Goal: Use online tool/utility: Utilize a website feature to perform a specific function

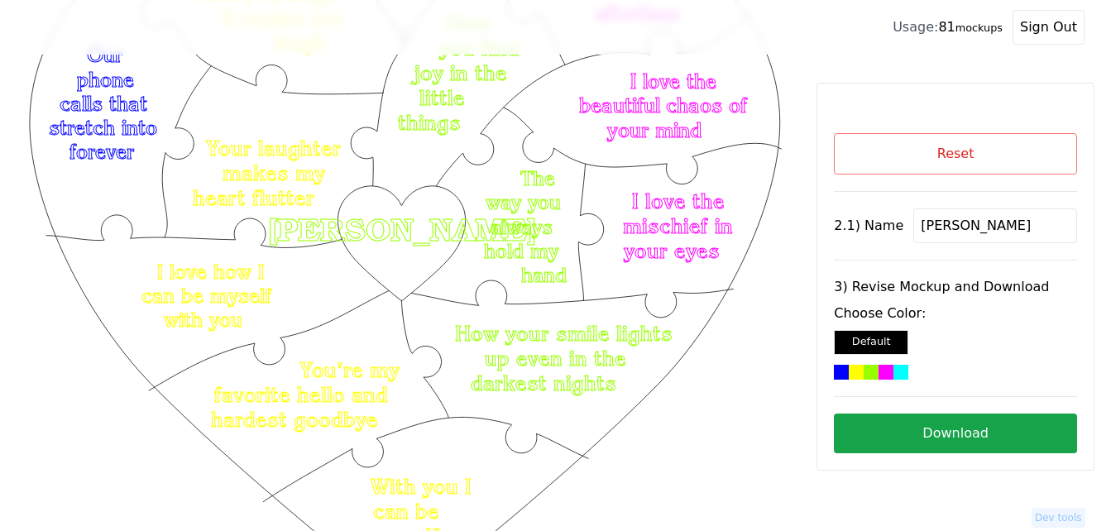
scroll to position [147, 0]
click at [1005, 154] on button "Reset" at bounding box center [955, 153] width 243 height 41
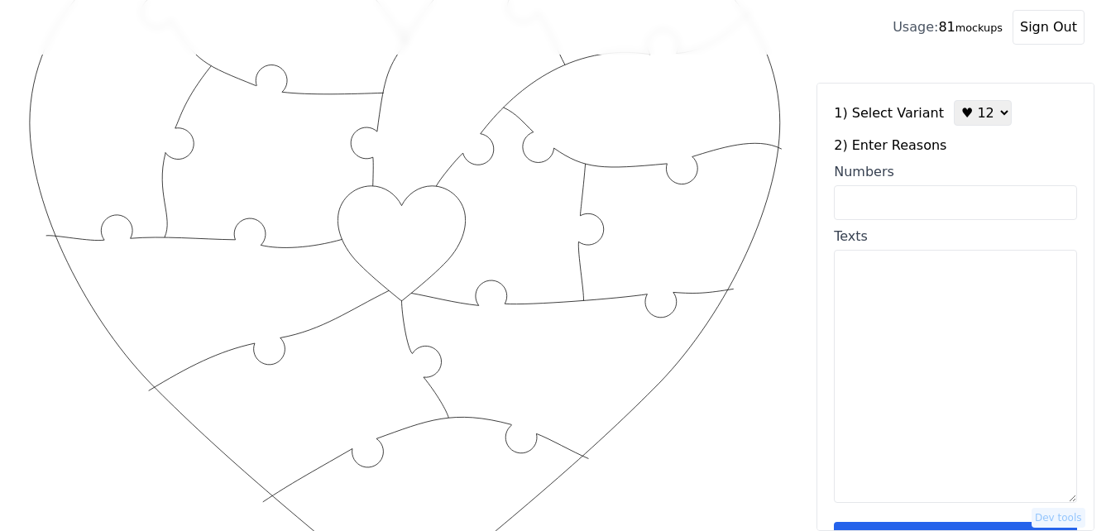
click at [956, 201] on input "Numbers" at bounding box center [955, 202] width 243 height 35
paste input "2, 12, 23, 32, 36, 42, 58, 65, 68, 72, 89, 96,"
type input "2, 12, 23, 32, 36, 42, 58, 65, 68, 72, 89, 96,"
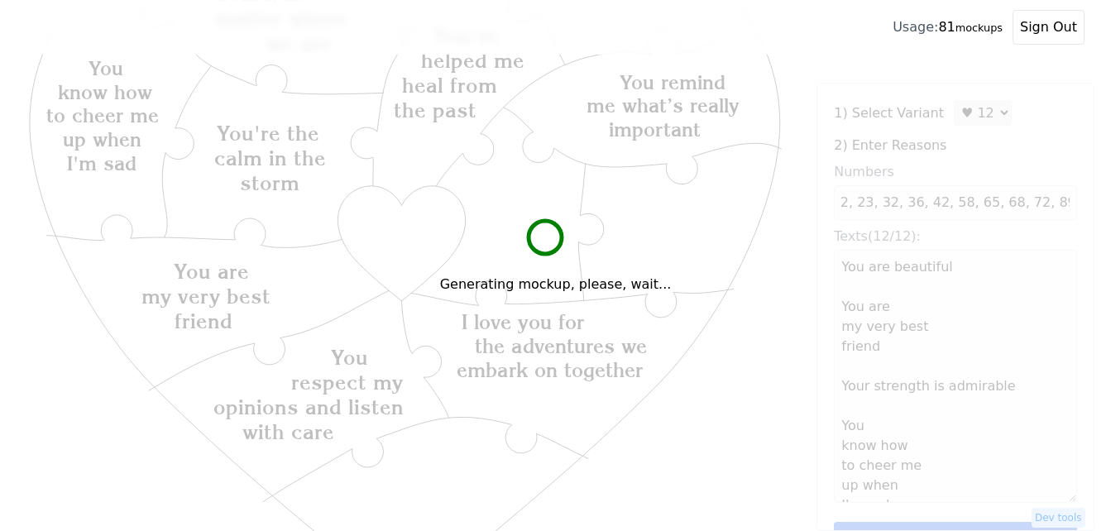
scroll to position [0, 0]
type textarea "You are beautiful You are my very best friend Your strength is admirable You kn…"
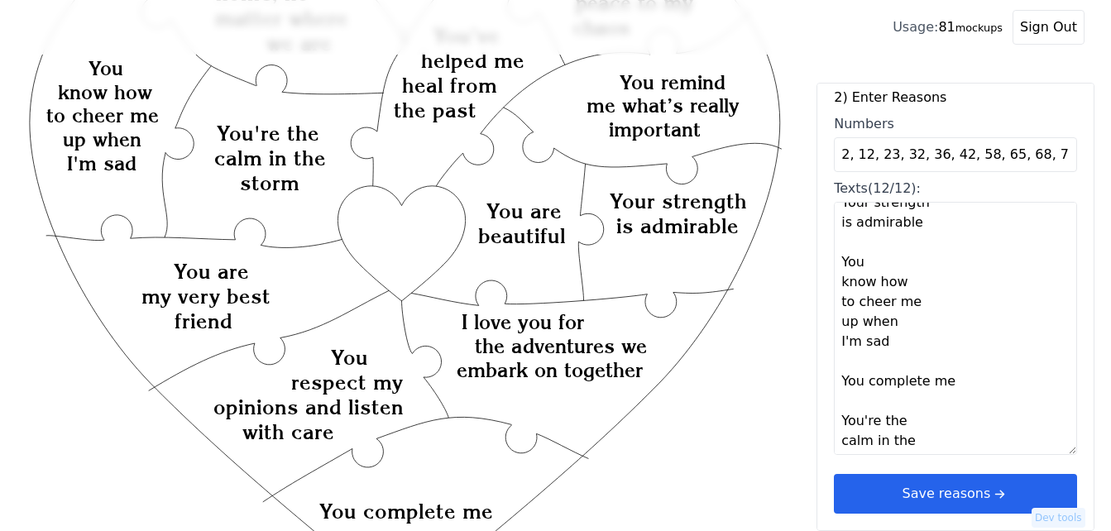
scroll to position [414, 0]
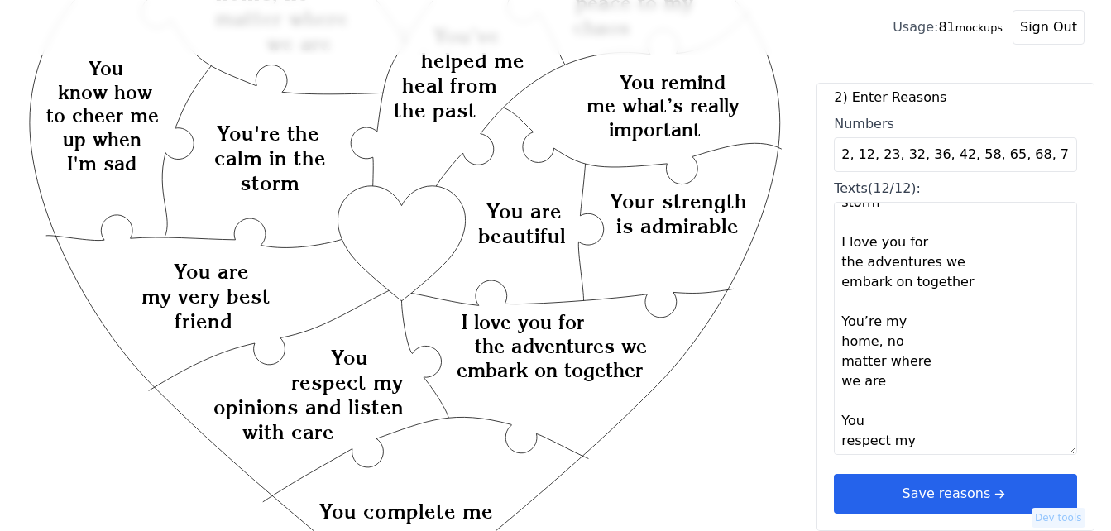
click at [954, 492] on button "Save reasons" at bounding box center [955, 494] width 243 height 40
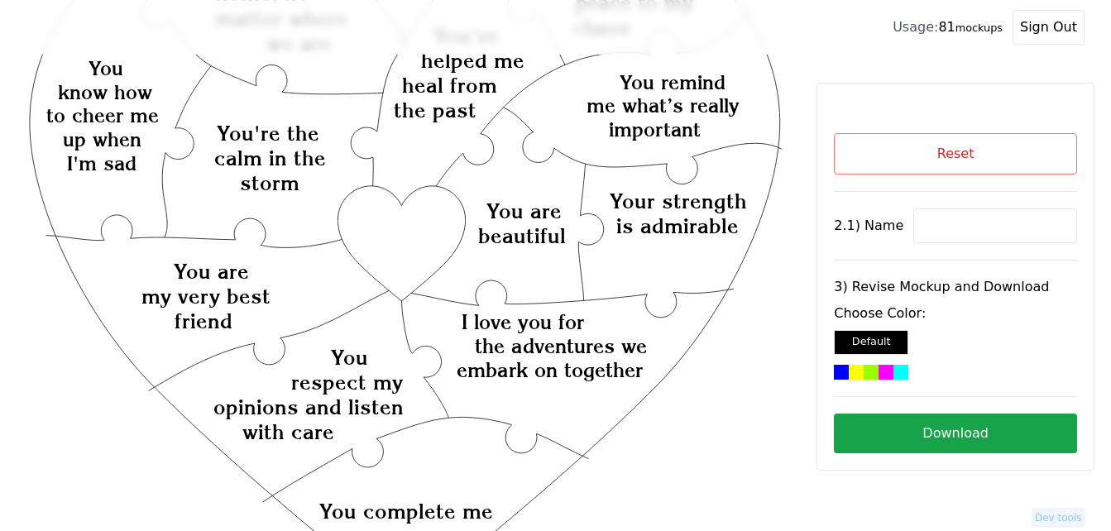
click at [949, 227] on input at bounding box center [996, 226] width 164 height 35
paste input "[PERSON_NAME]"
type input "[PERSON_NAME]"
click at [403, 252] on icon "Created with Snap Created with Snap Created with Snap I love you for the advent…" at bounding box center [404, 476] width 757 height 1104
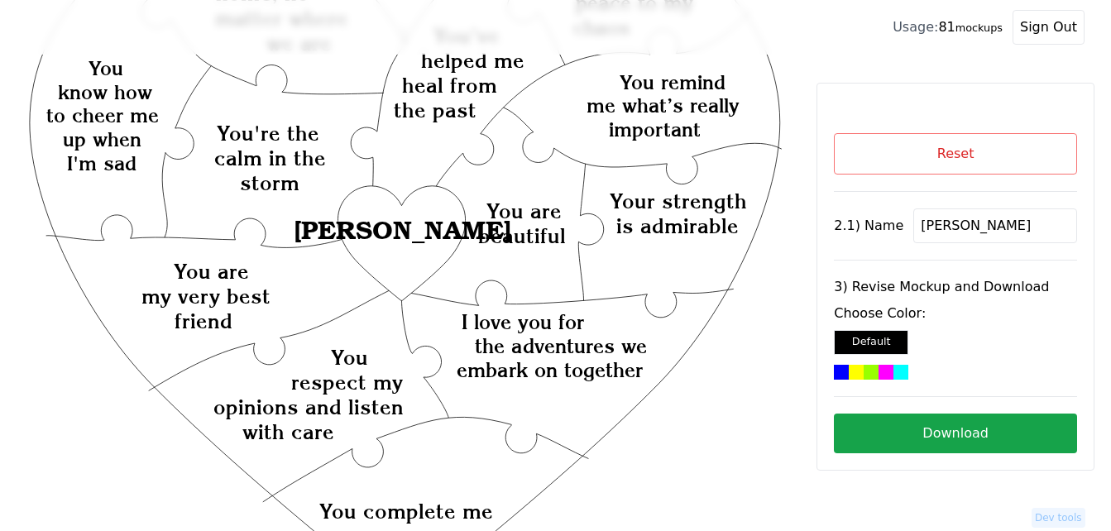
click at [879, 372] on div at bounding box center [886, 372] width 15 height 15
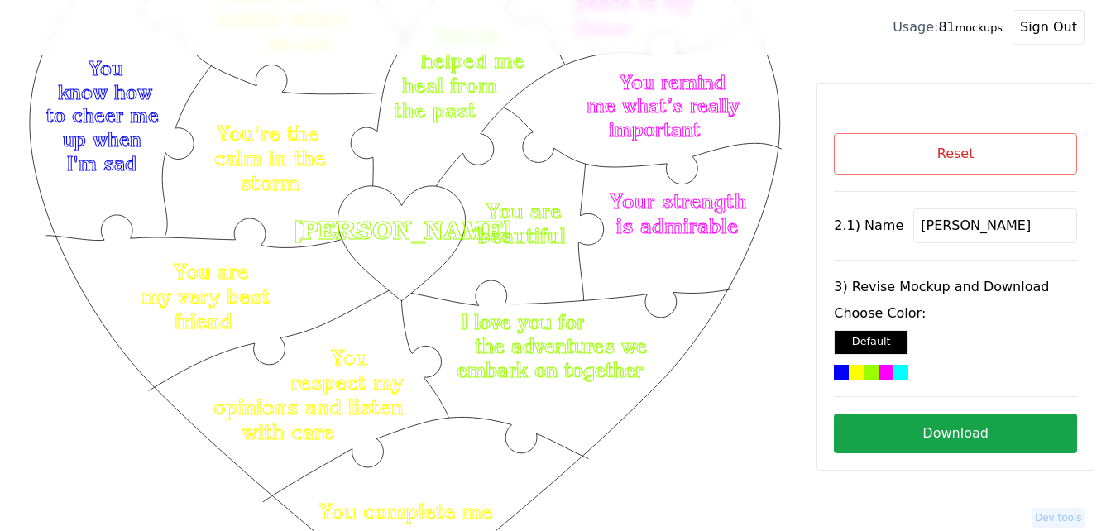
click at [997, 432] on button "Download" at bounding box center [955, 434] width 243 height 40
click at [987, 151] on button "Reset" at bounding box center [955, 153] width 243 height 41
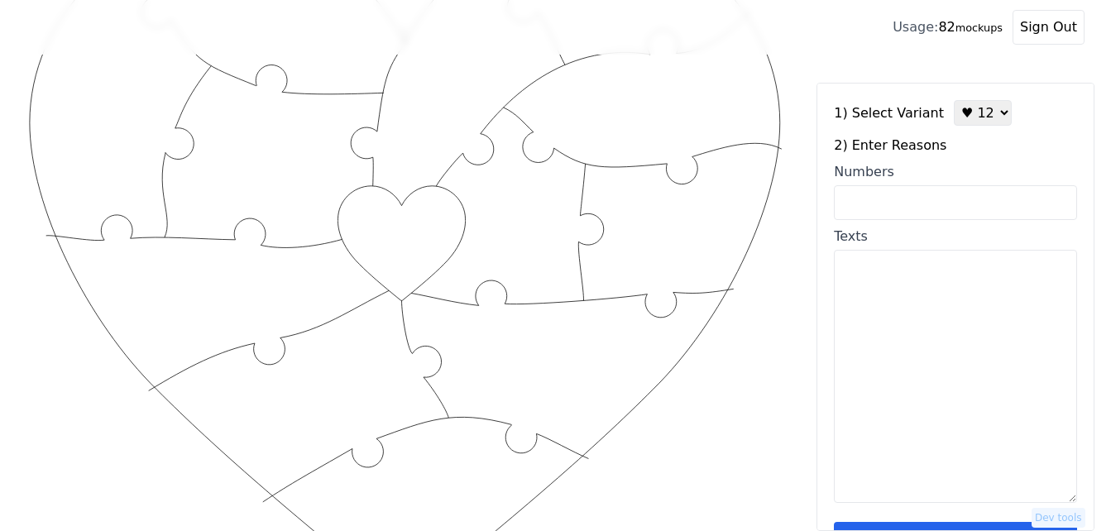
click at [904, 191] on input "Numbers" at bounding box center [955, 202] width 243 height 35
paste input "49, 31, 34, 51, 57, 59, 83, 91, 93, 97, 100, 50"
type input "49, 31, 34, 51, 57, 59, 83, 91, 93, 97, 100, 50"
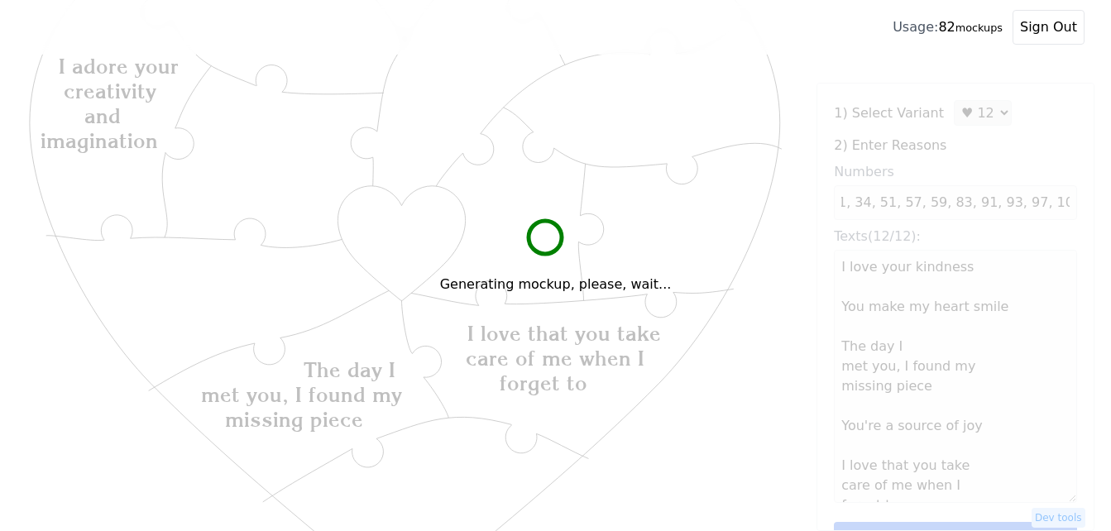
scroll to position [0, 0]
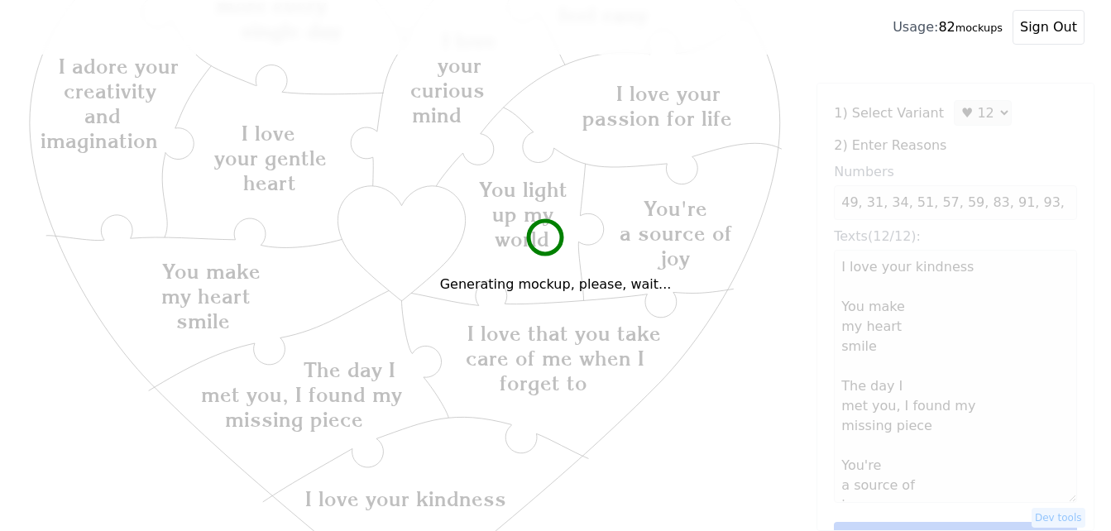
type textarea "I love your kindness You make my heart smile The day I met you, I found my miss…"
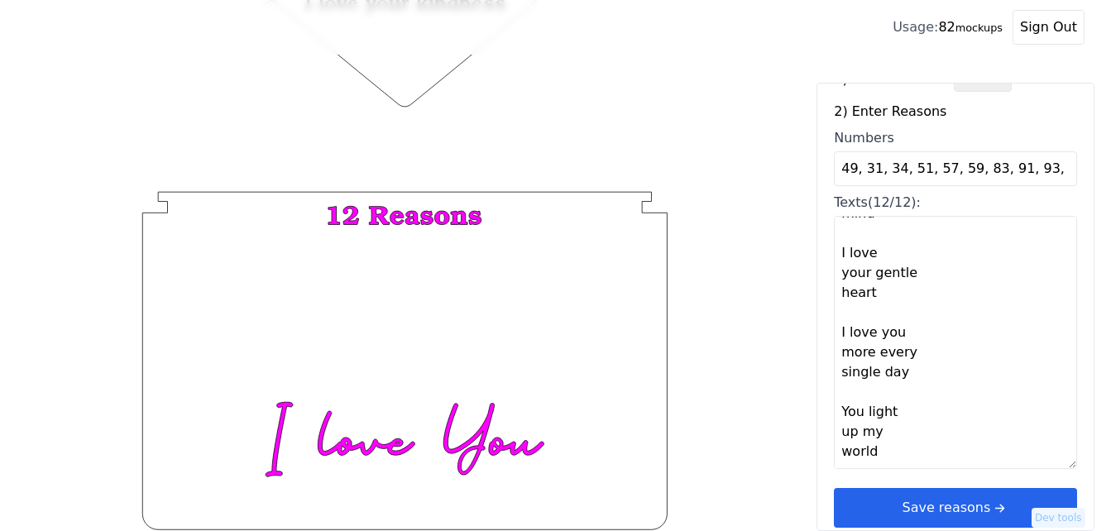
scroll to position [50, 0]
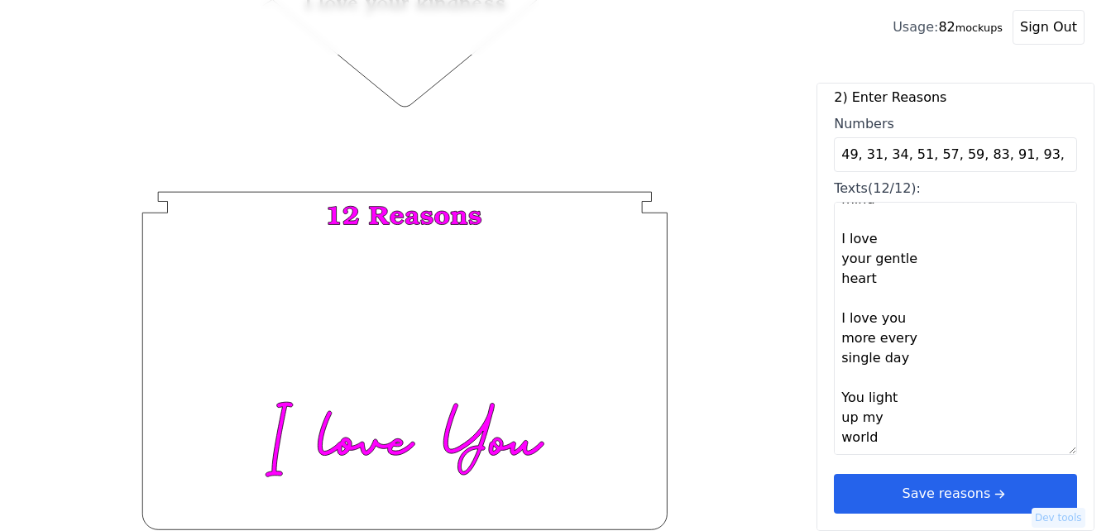
click at [1018, 488] on button "Save reasons" at bounding box center [955, 494] width 243 height 40
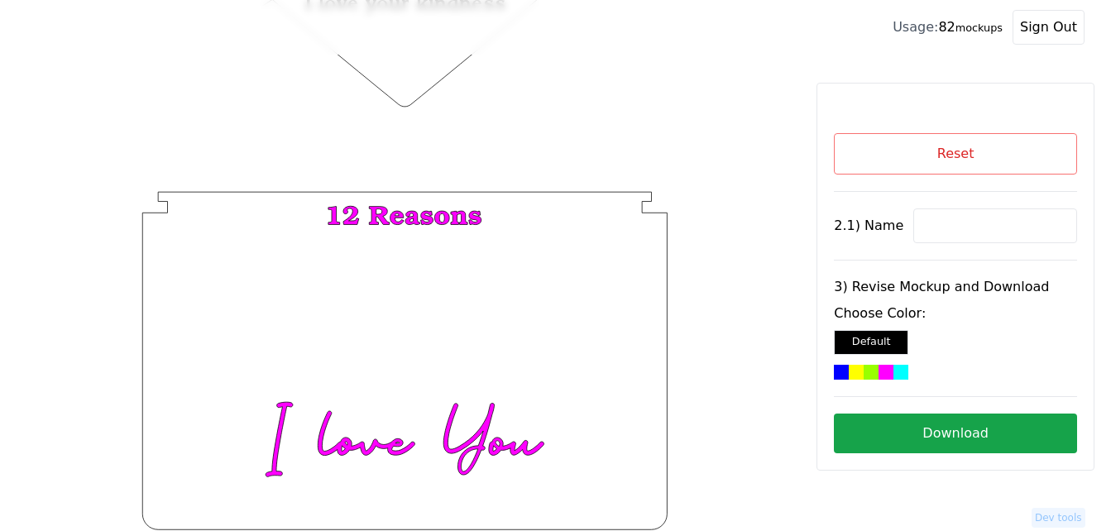
scroll to position [0, 0]
click at [946, 231] on input at bounding box center [996, 226] width 164 height 35
paste input "Lexi"
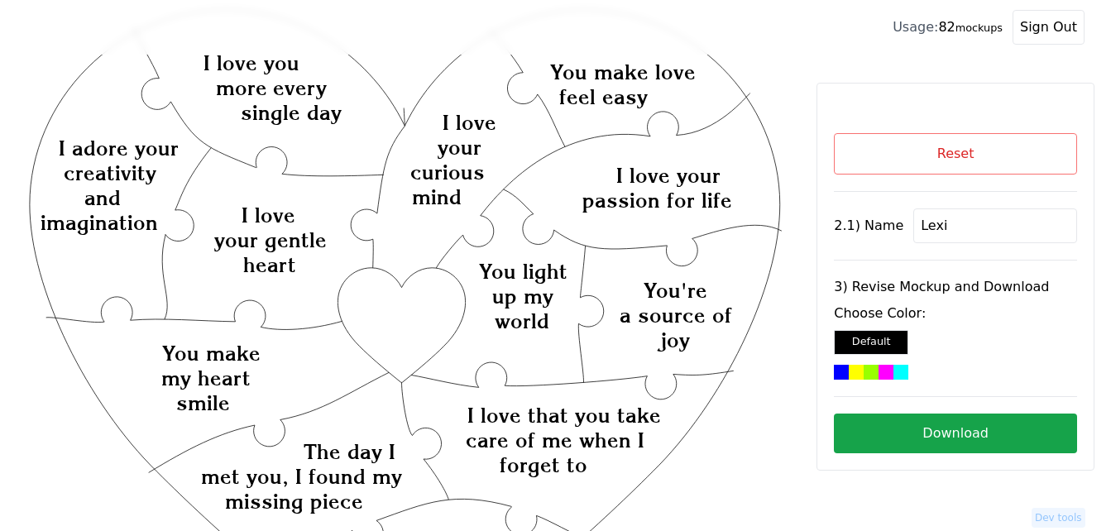
scroll to position [65, 0]
type input "Lexi"
click at [889, 374] on div at bounding box center [886, 372] width 15 height 15
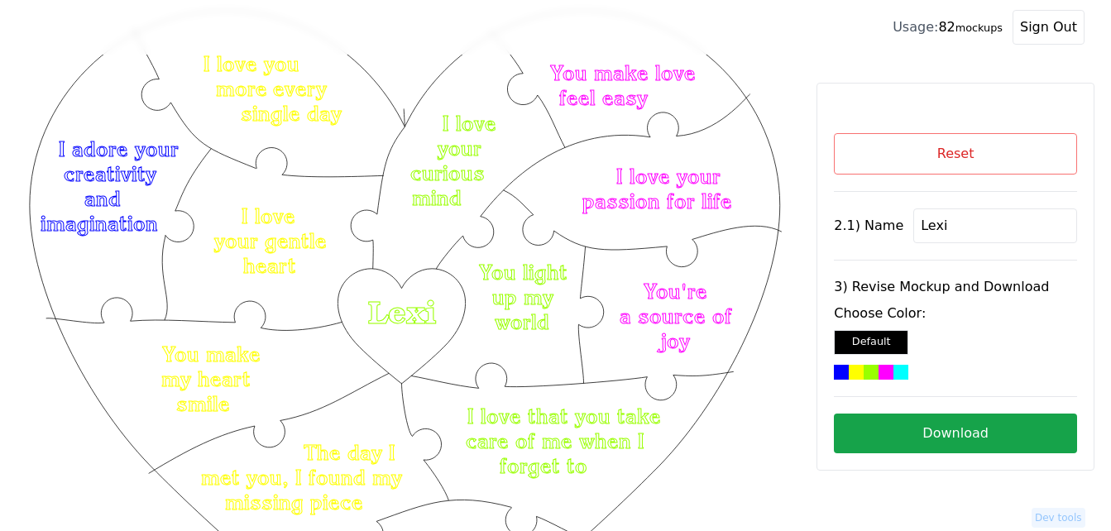
click at [987, 422] on button "Download" at bounding box center [955, 434] width 243 height 40
click at [876, 152] on button "Reset" at bounding box center [955, 153] width 243 height 41
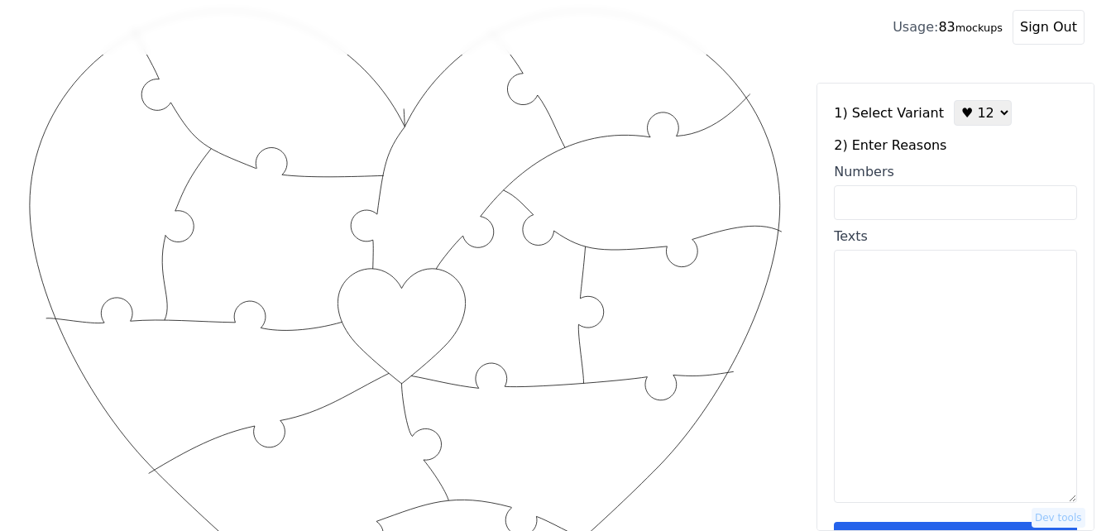
click at [886, 208] on input "Numbers" at bounding box center [955, 202] width 243 height 35
paste input "6, 11, 12, 18, 31, 39, 40, 43, 47, 53, 65, 100"
type input "6, 11, 12, 18, 31, 39, 40, 43, 47, 53, 65, 100"
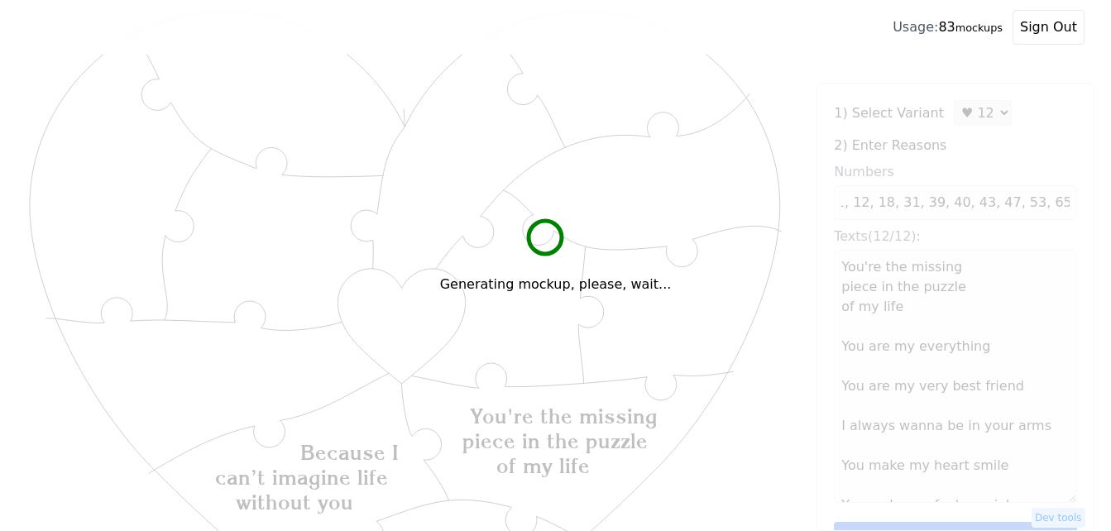
scroll to position [0, 0]
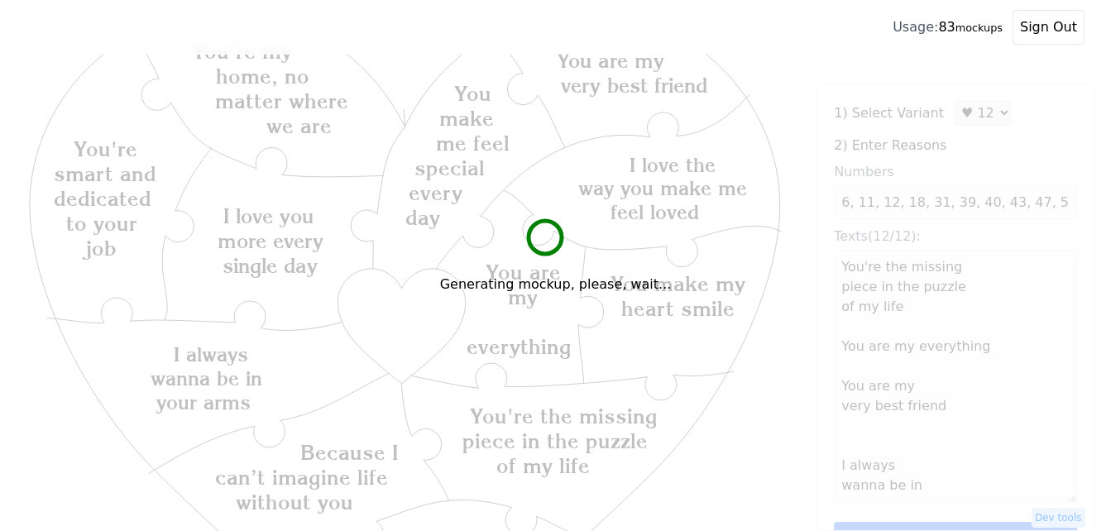
type textarea "You're the missing piece in the puzzle of my life You are my everything You are…"
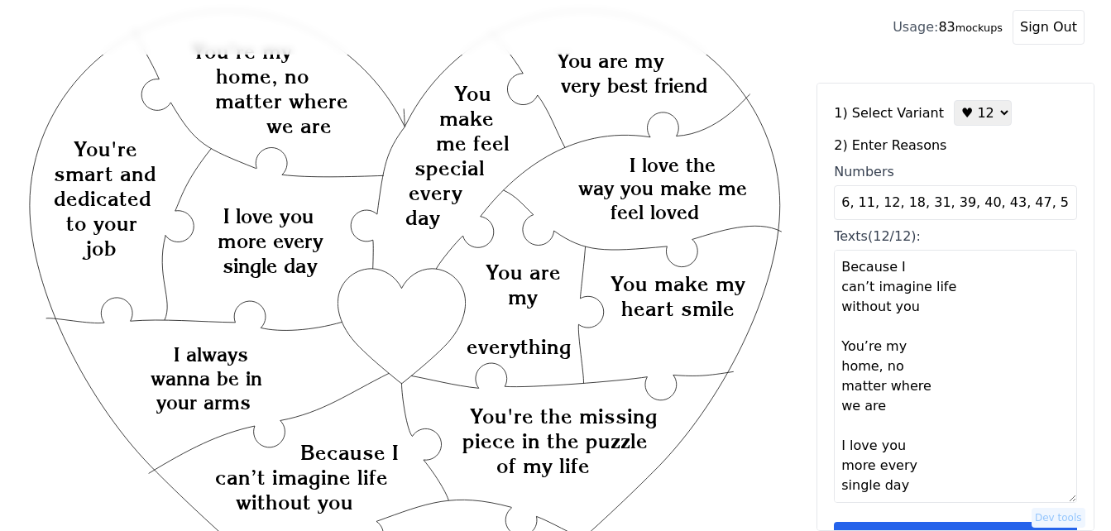
scroll to position [50, 0]
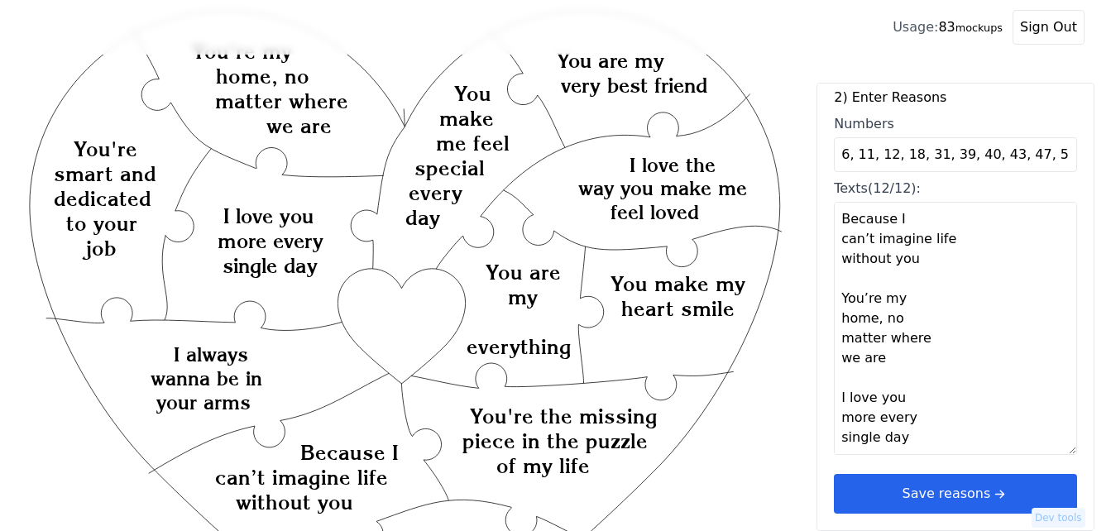
click at [978, 483] on button "Save reasons" at bounding box center [955, 494] width 243 height 40
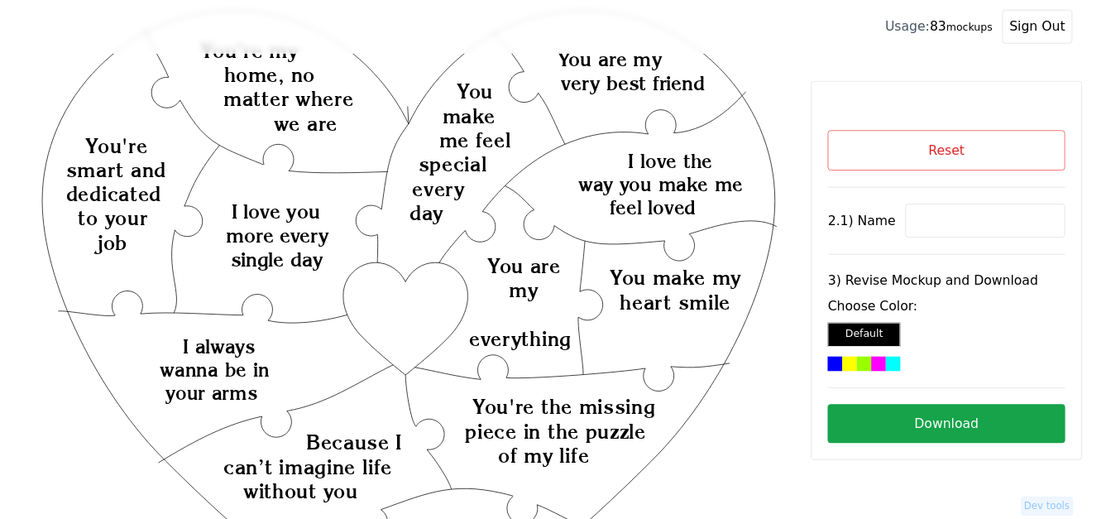
scroll to position [0, 0]
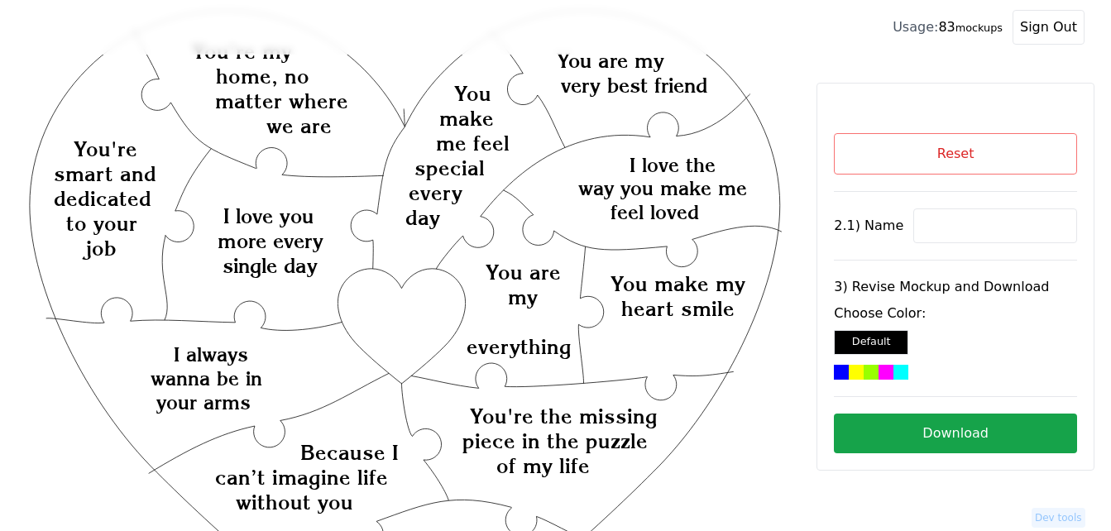
click at [929, 230] on input at bounding box center [996, 226] width 164 height 35
paste input "[PERSON_NAME]"
type input "[PERSON_NAME]"
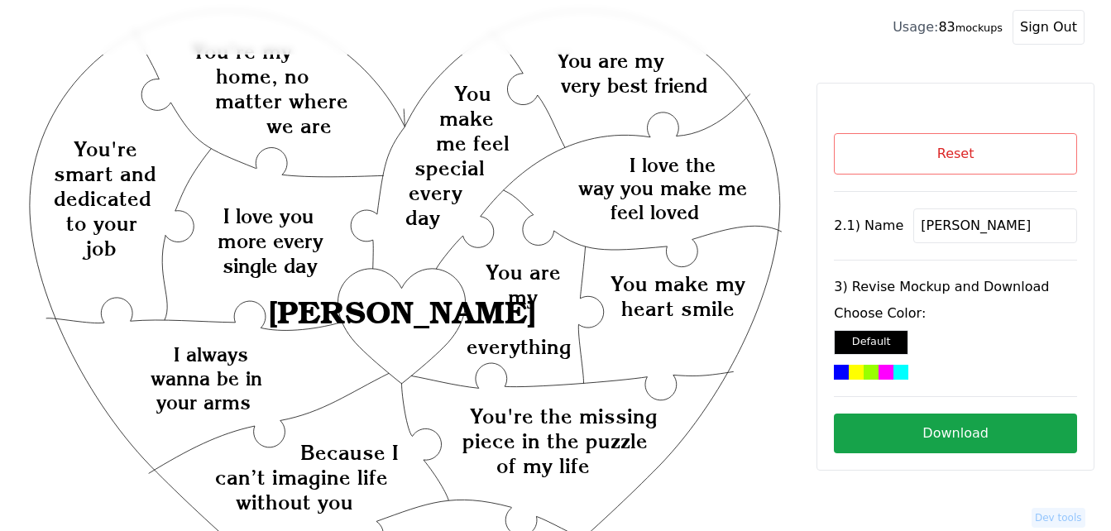
click at [890, 375] on div at bounding box center [886, 372] width 15 height 15
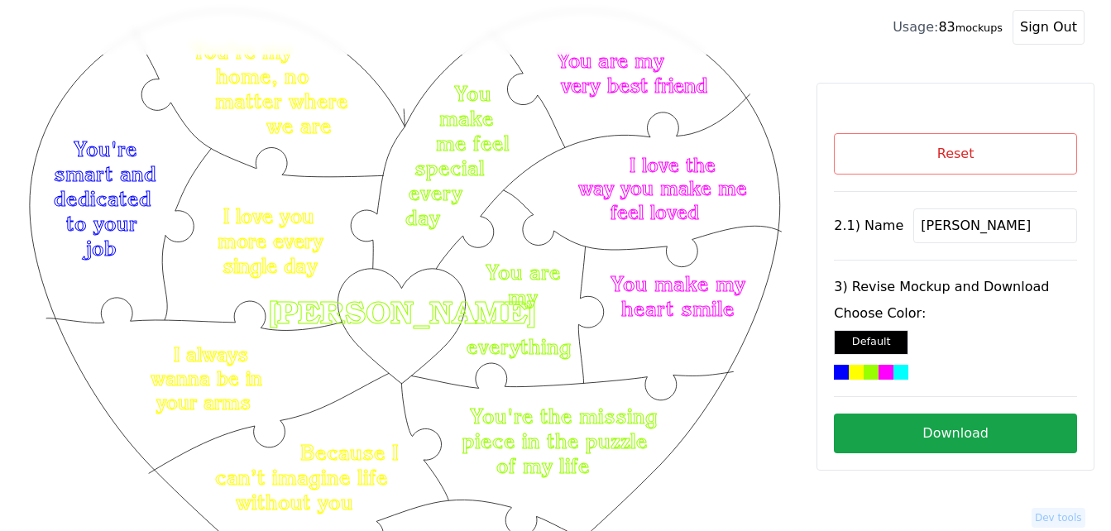
click at [1004, 431] on button "Download" at bounding box center [955, 434] width 243 height 40
click at [1015, 154] on button "Reset" at bounding box center [955, 153] width 243 height 41
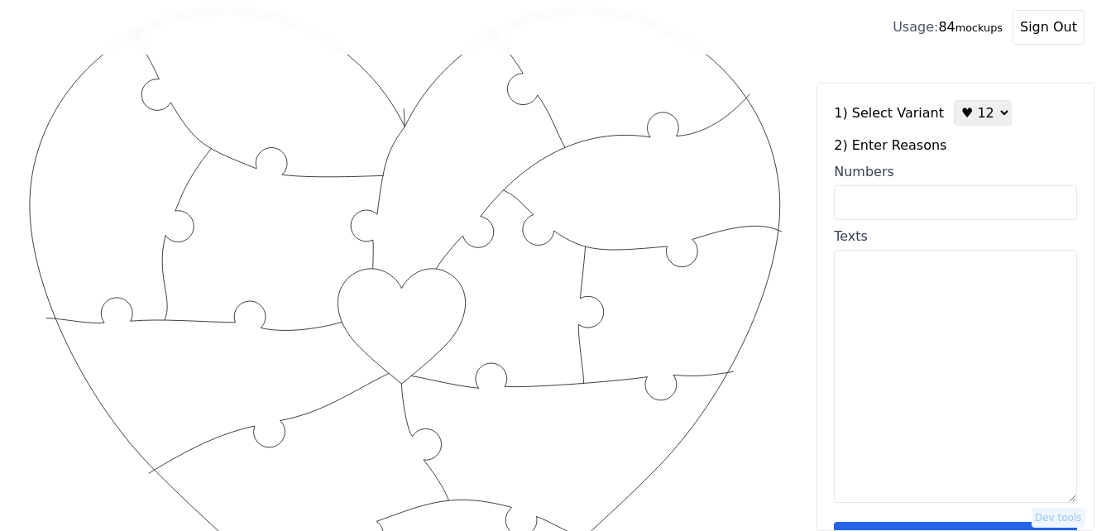
drag, startPoint x: 981, startPoint y: 114, endPoint x: 982, endPoint y: 130, distance: 15.8
click at [981, 114] on select "♥ 12 ♥ 18 ♥ 28 ♥ 40 ♥ 50 ♥ 60 ♥ 70" at bounding box center [983, 113] width 58 height 26
select select "3"
click at [954, 100] on select "♥ 12 ♥ 18 ♥ 28 ♥ 40 ♥ 50 ♥ 60 ♥ 70" at bounding box center [983, 113] width 58 height 26
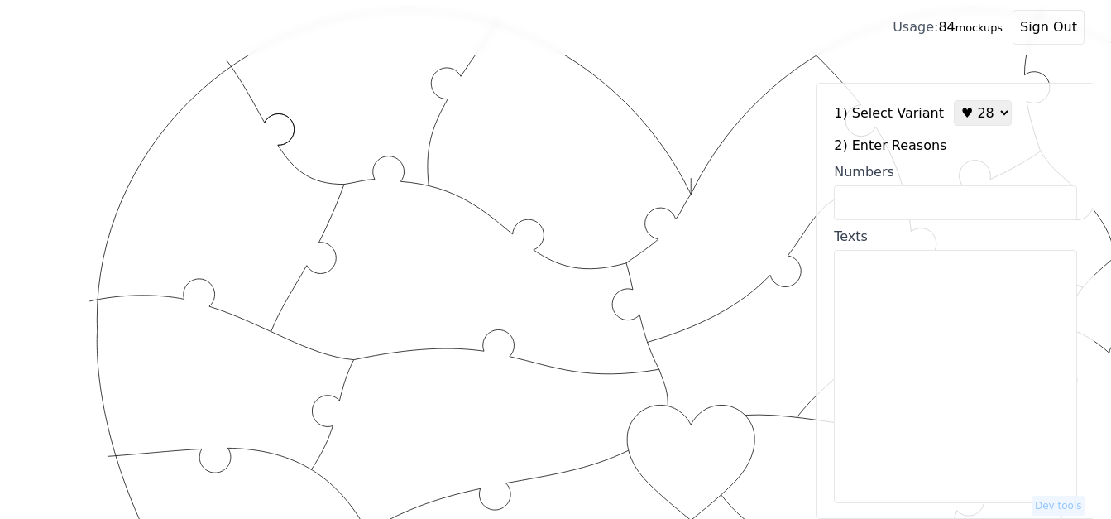
click at [956, 199] on input "Numbers" at bounding box center [955, 202] width 243 height 35
paste input "3. L ipsu dol sit ametco adipi el sed do eiu temp inci U’l etdolorem. 8. A enim…"
type input "3. L ipsu dol sit ametco adipi el sed do eiu temp inci U’l etdolorem. 8. A enim…"
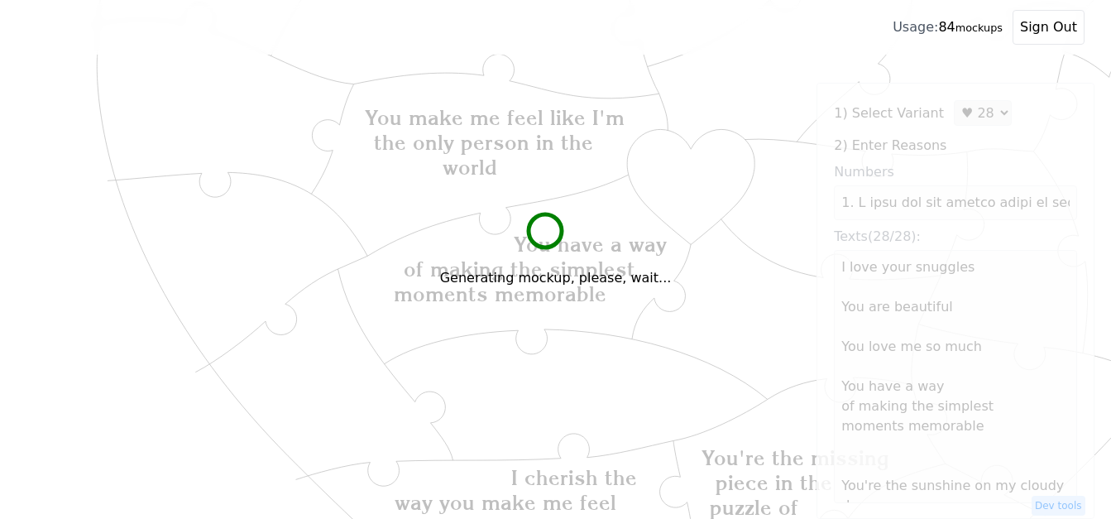
scroll to position [1022, 0]
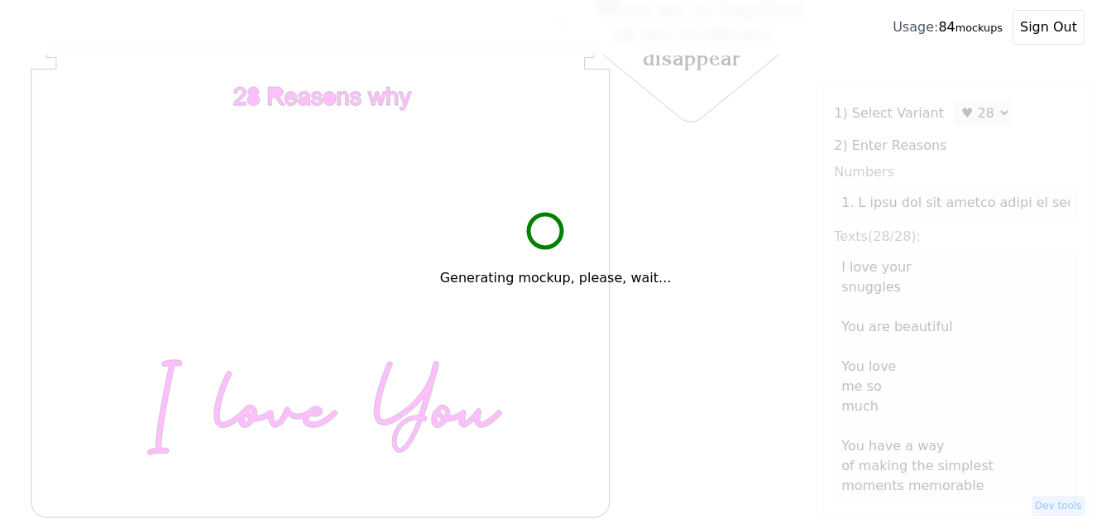
type textarea "I love your snuggles You are beautiful You love me so much You have a way of ma…"
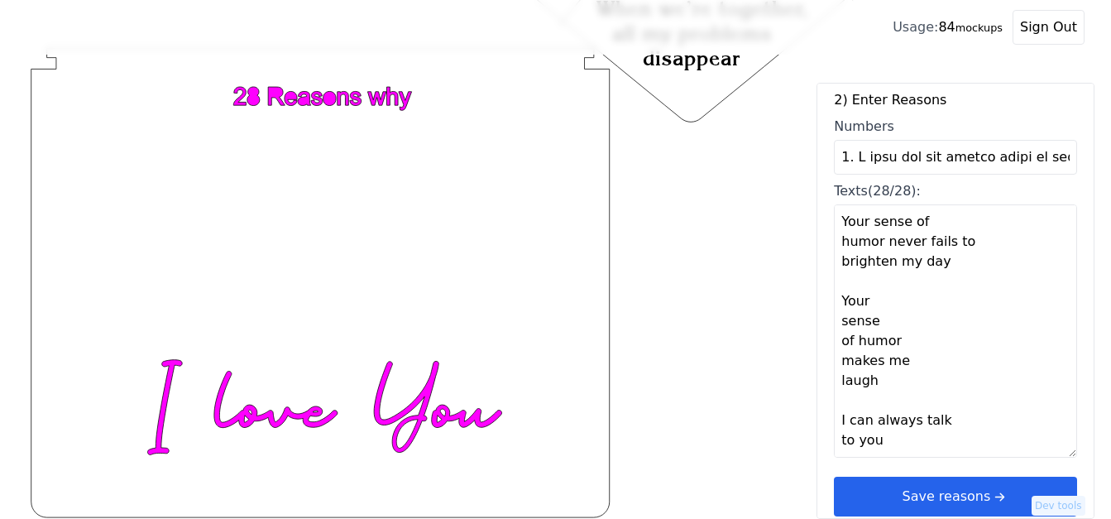
scroll to position [50, 0]
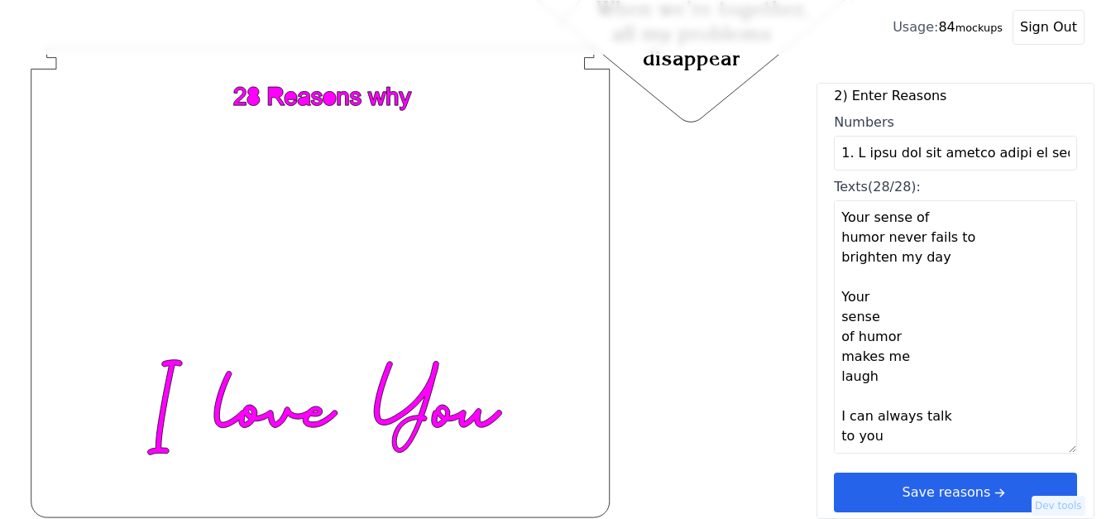
click at [958, 489] on button "Save reasons" at bounding box center [955, 493] width 243 height 40
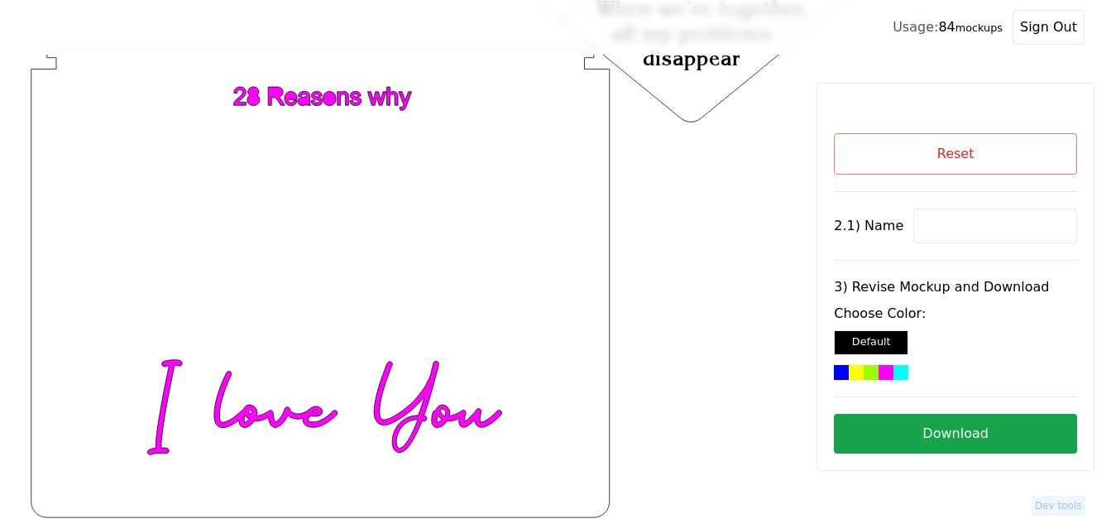
scroll to position [0, 0]
click at [967, 160] on button "Reset" at bounding box center [955, 153] width 243 height 41
select select "3"
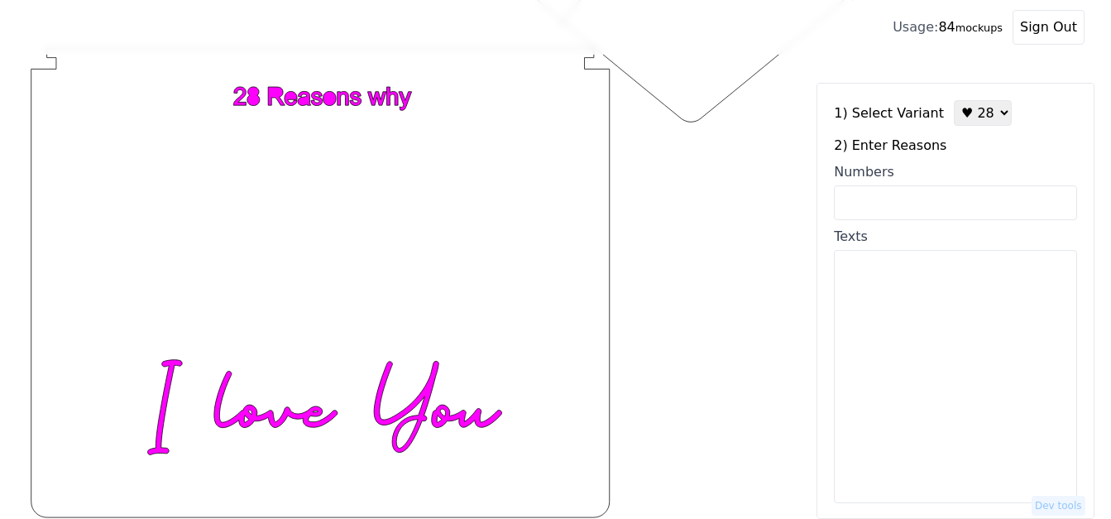
click at [934, 319] on textarea "Texts" at bounding box center [955, 376] width 243 height 253
paste textarea "9. L ipsu dol sit ametco adipi el sed do eiu temp inci U’l etdolorem. 5. A enim…"
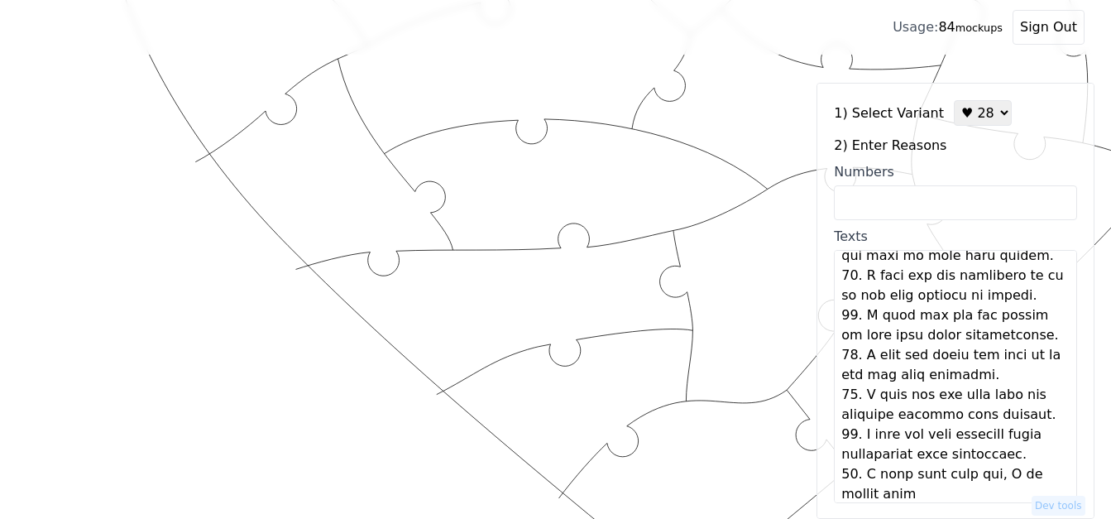
scroll to position [277, 0]
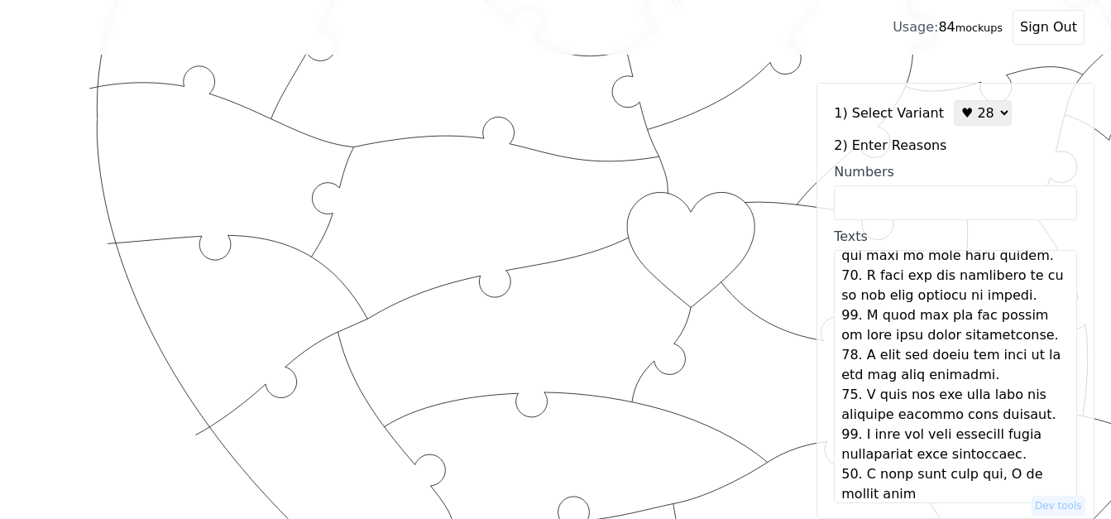
type textarea "L ipsu dol sit ametco adipi el sed do eiu temp inci U’l etdolorem A enim adm ve…"
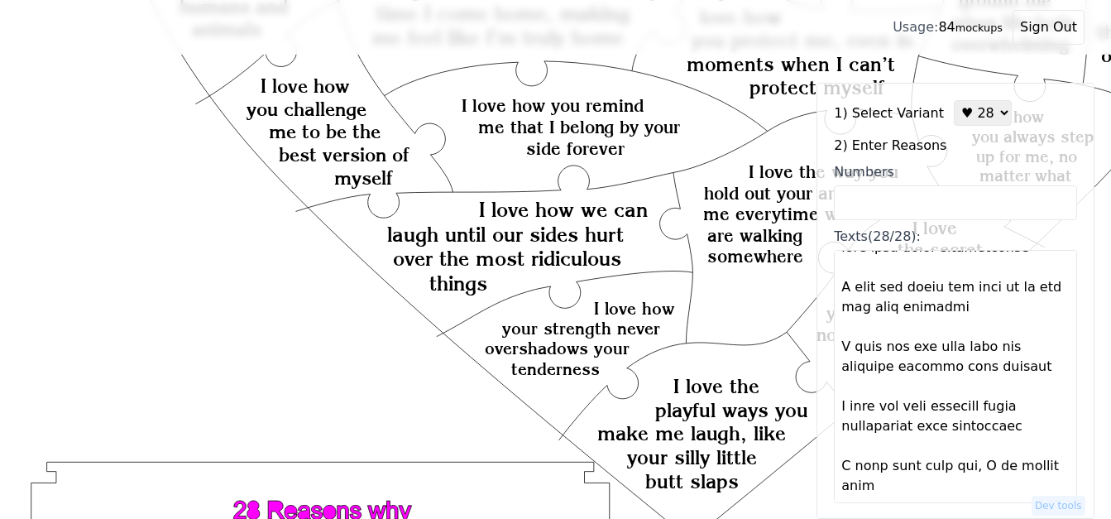
scroll to position [50, 0]
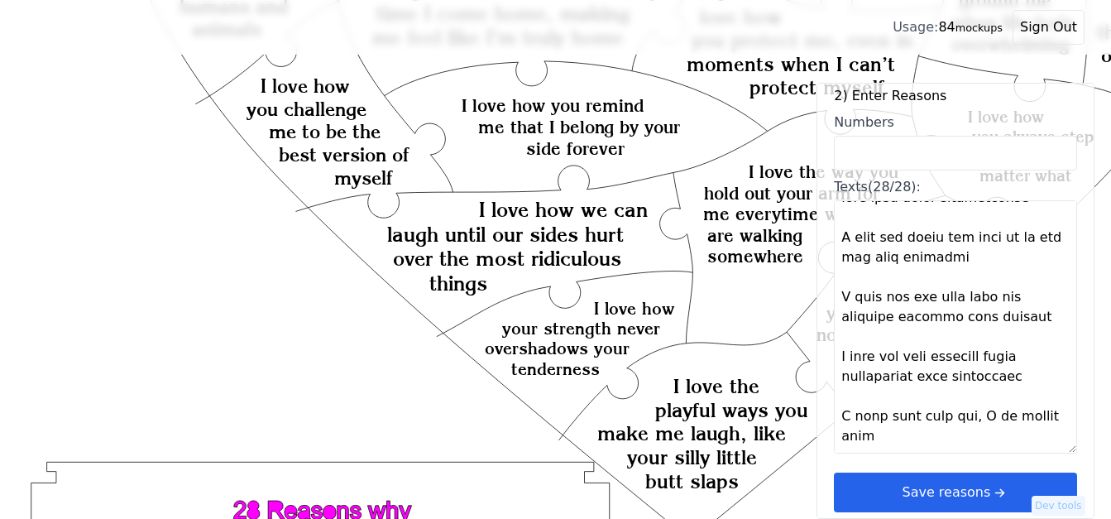
click at [961, 485] on button "Save reasons" at bounding box center [955, 493] width 243 height 40
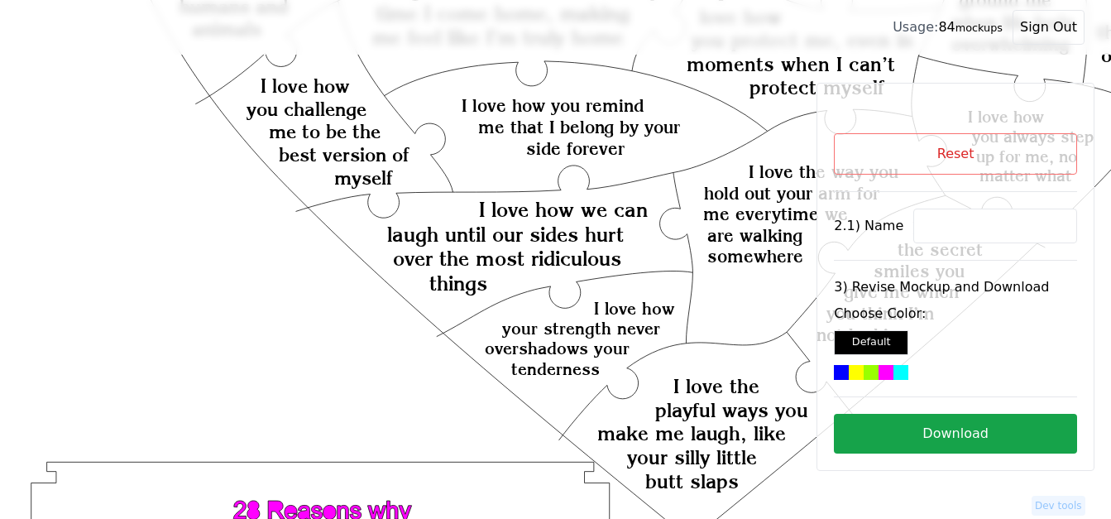
scroll to position [0, 0]
click at [941, 211] on input at bounding box center [996, 226] width 164 height 35
paste input "[PERSON_NAME]"
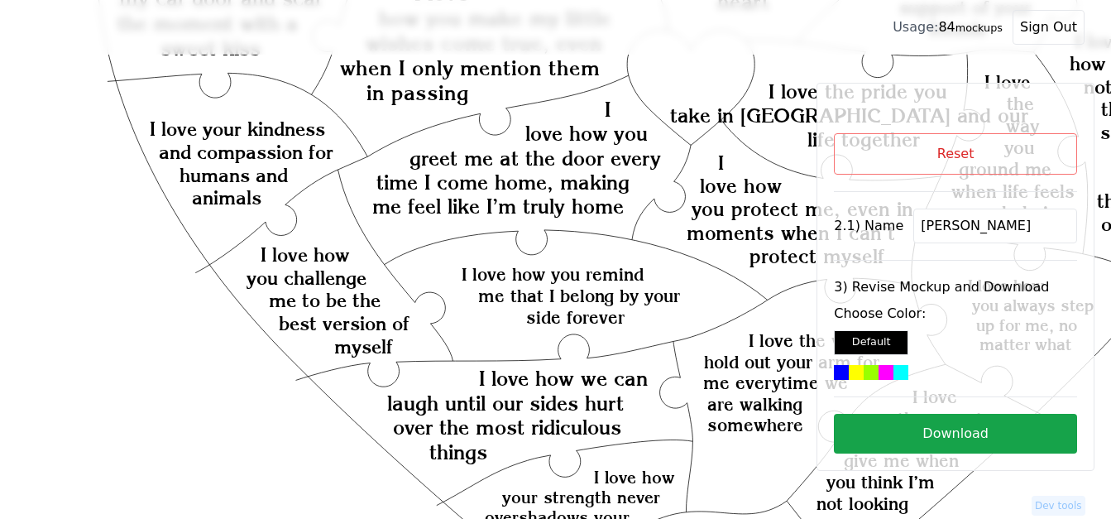
scroll to position [277, 0]
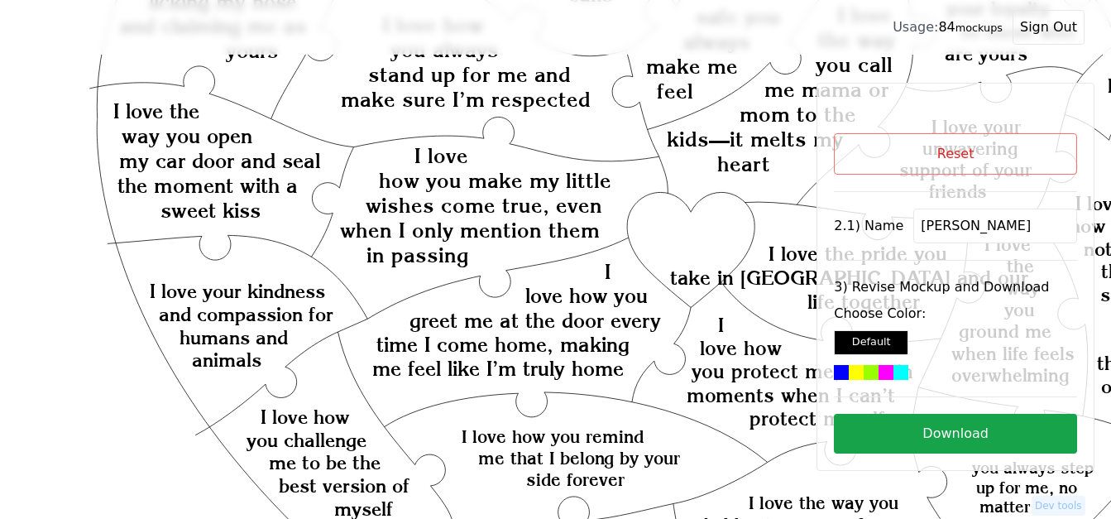
type input "[PERSON_NAME]"
click at [700, 247] on icon "Created with Snap Created with Snap Created with Snap I love how you greet me a…" at bounding box center [661, 529] width 1270 height 1470
click at [880, 367] on div at bounding box center [886, 372] width 15 height 15
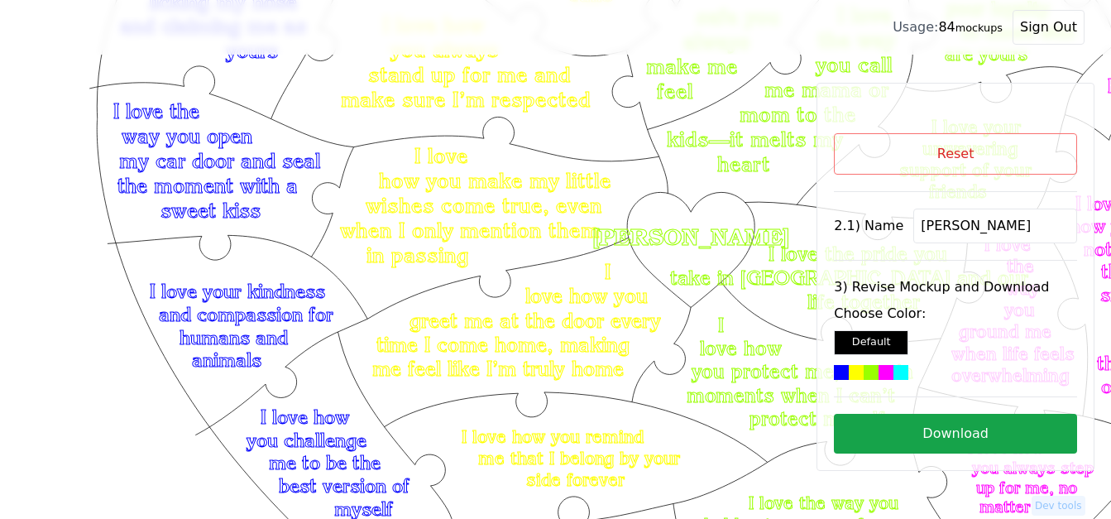
click at [934, 435] on button "Download" at bounding box center [955, 434] width 243 height 40
